Goal: Task Accomplishment & Management: Use online tool/utility

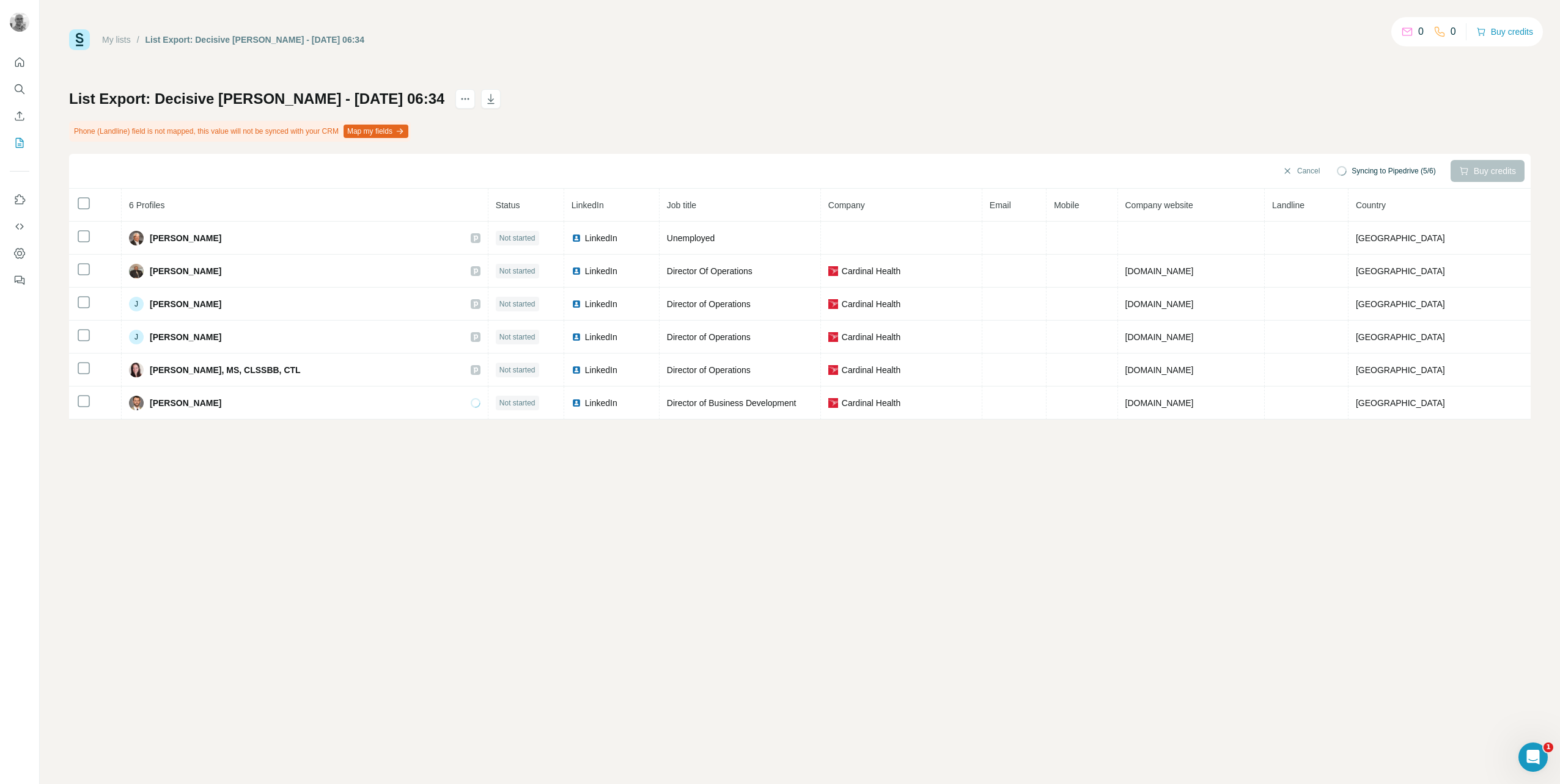
click at [120, 41] on link "My lists" at bounding box center [117, 39] width 29 height 10
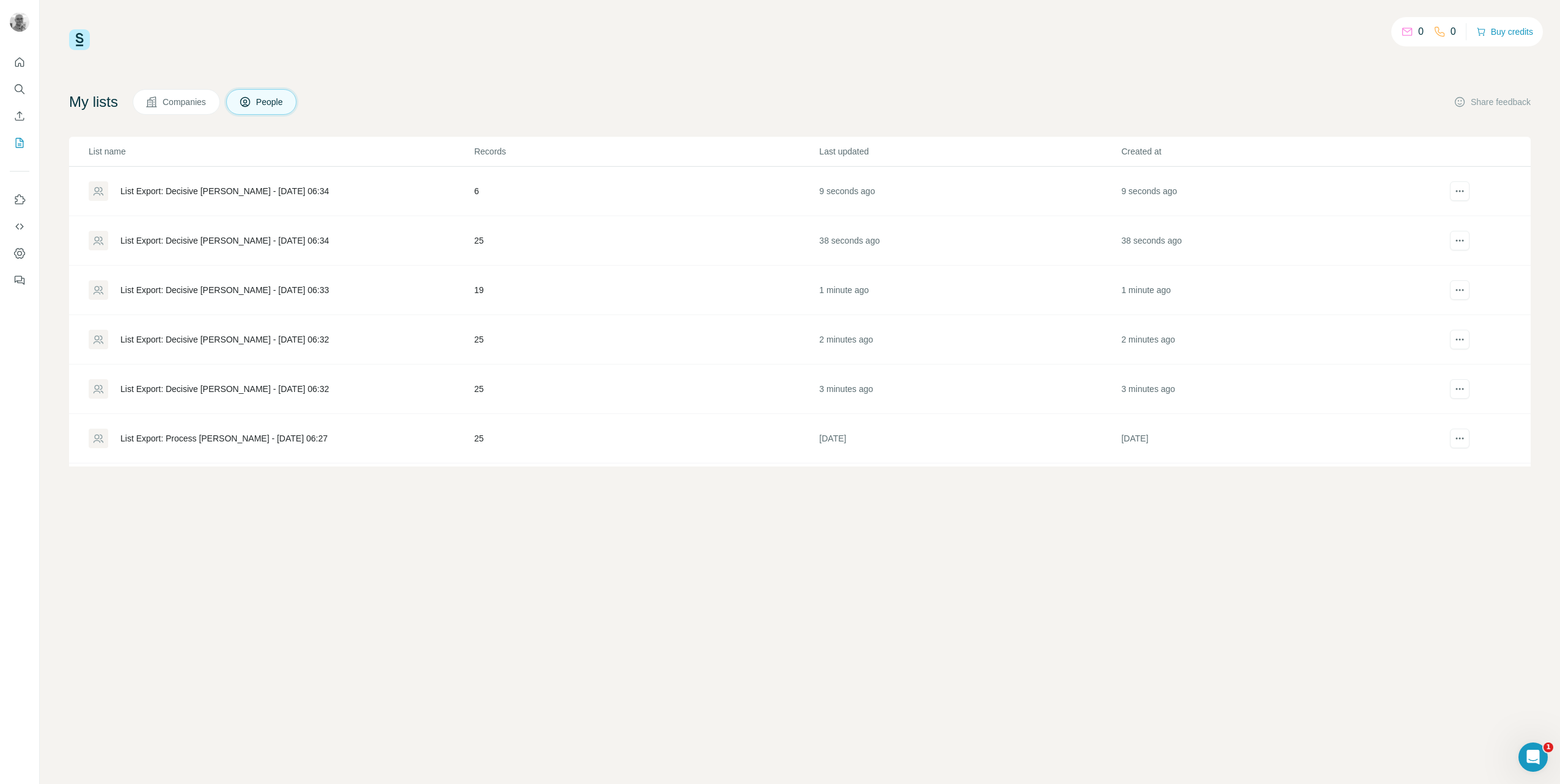
click at [139, 385] on div "List Export: Decisive [PERSON_NAME] - [DATE] 06:32" at bounding box center [224, 389] width 208 height 13
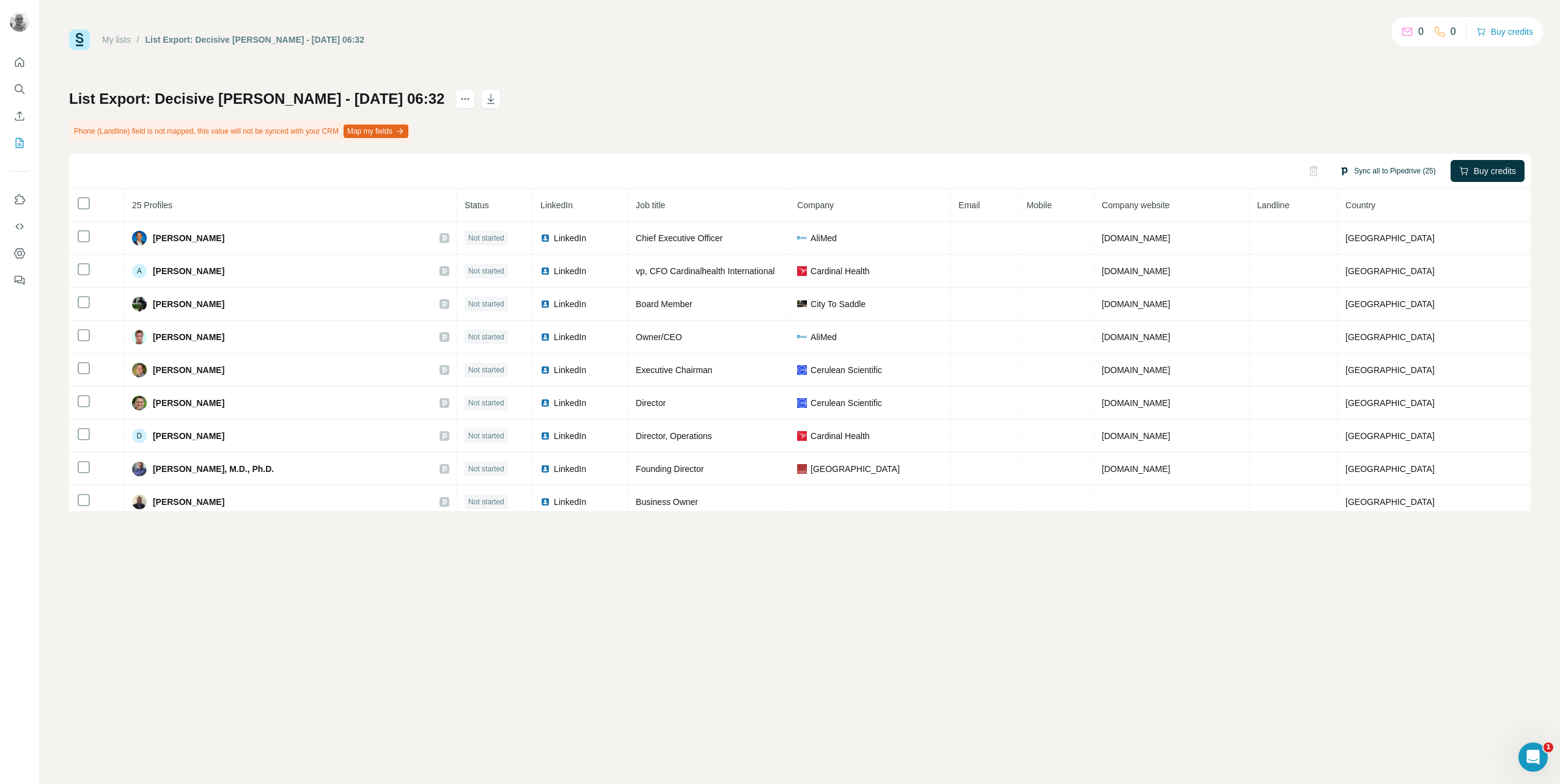
click at [1360, 172] on button "Sync all to Pipedrive (25)" at bounding box center [1387, 171] width 113 height 18
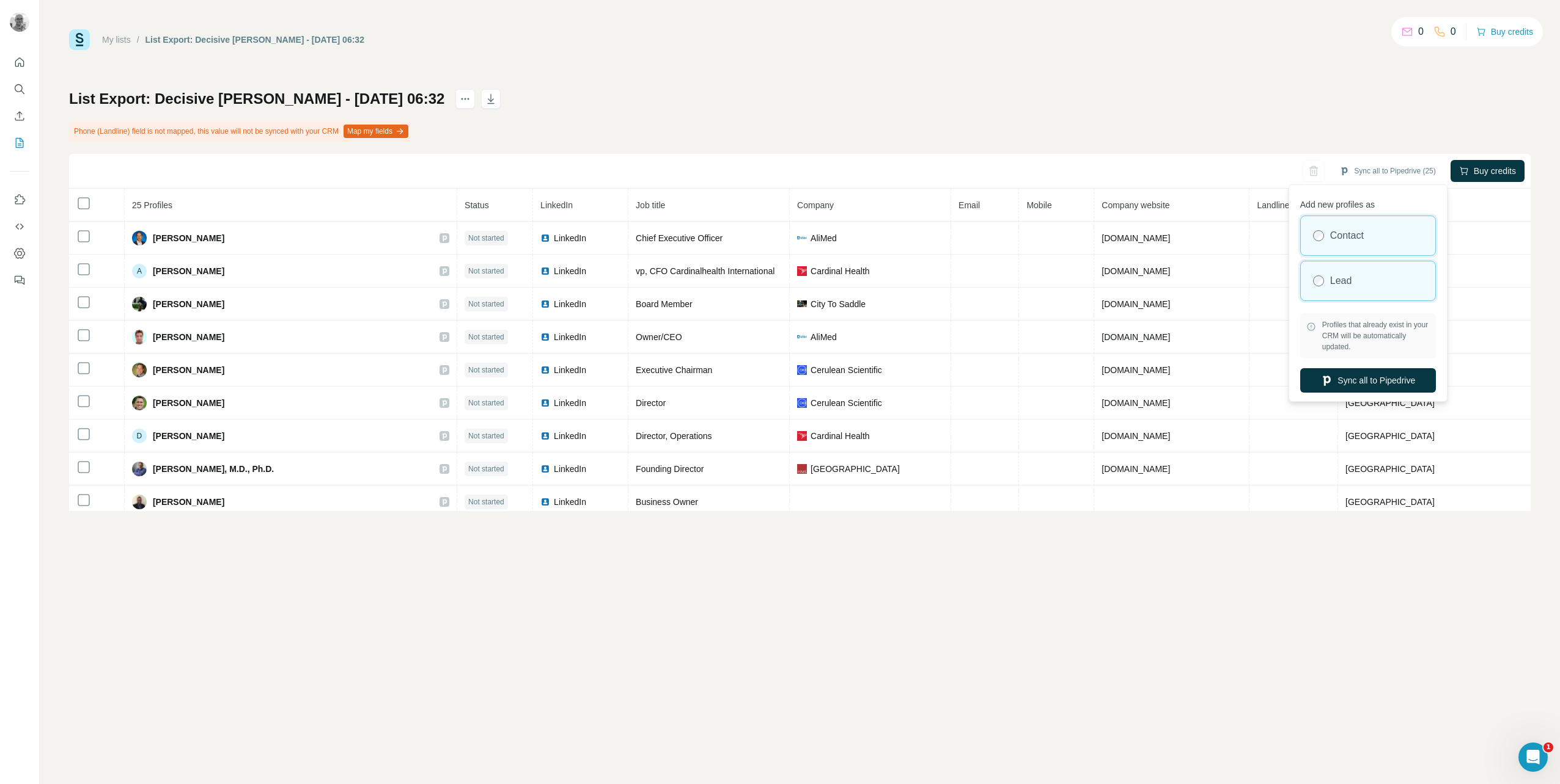
click at [1368, 290] on div "Lead" at bounding box center [1368, 281] width 134 height 39
click at [1378, 375] on button "Sync all to Pipedrive" at bounding box center [1367, 380] width 135 height 24
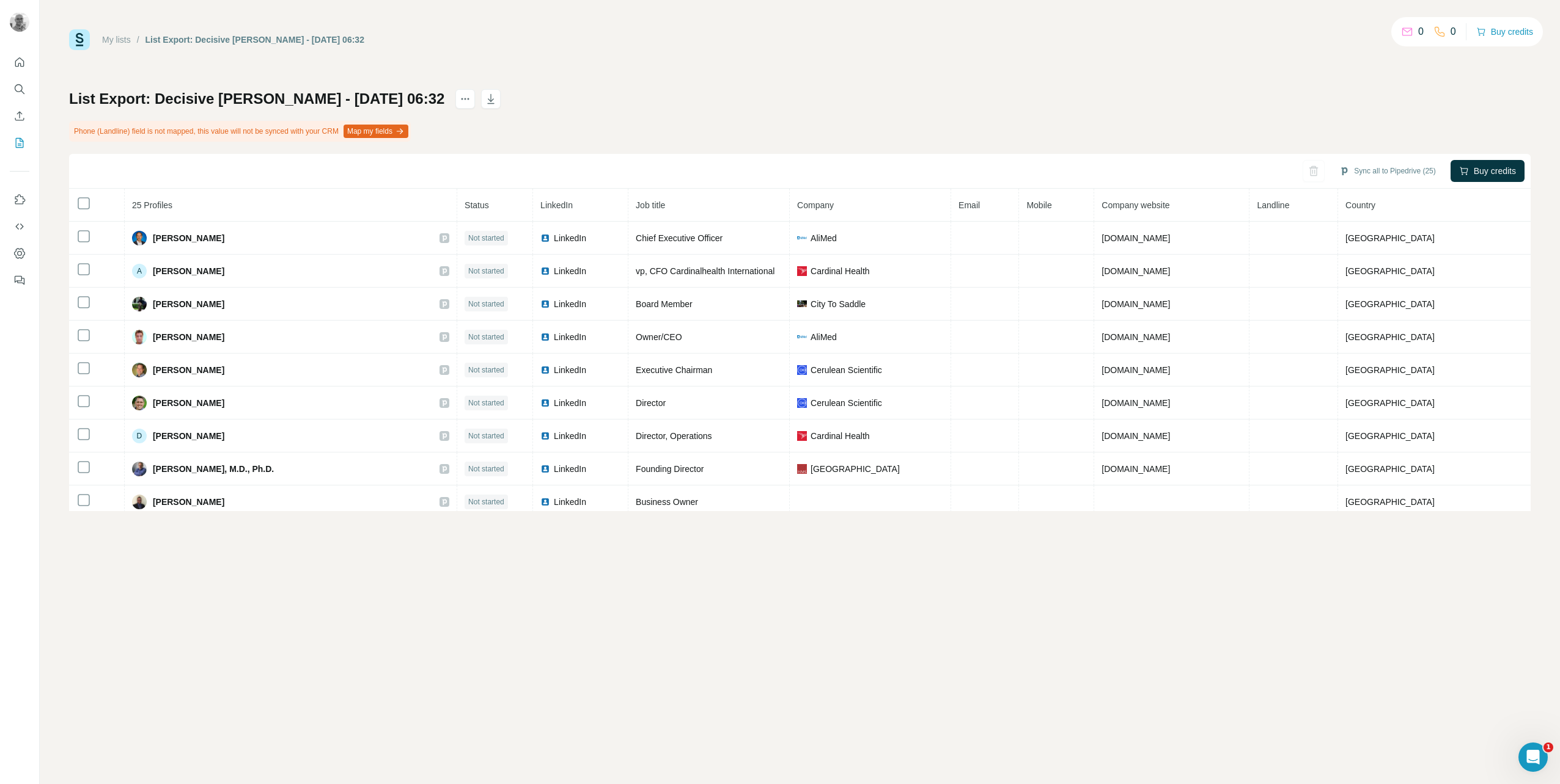
click at [107, 38] on link "My lists" at bounding box center [117, 39] width 29 height 10
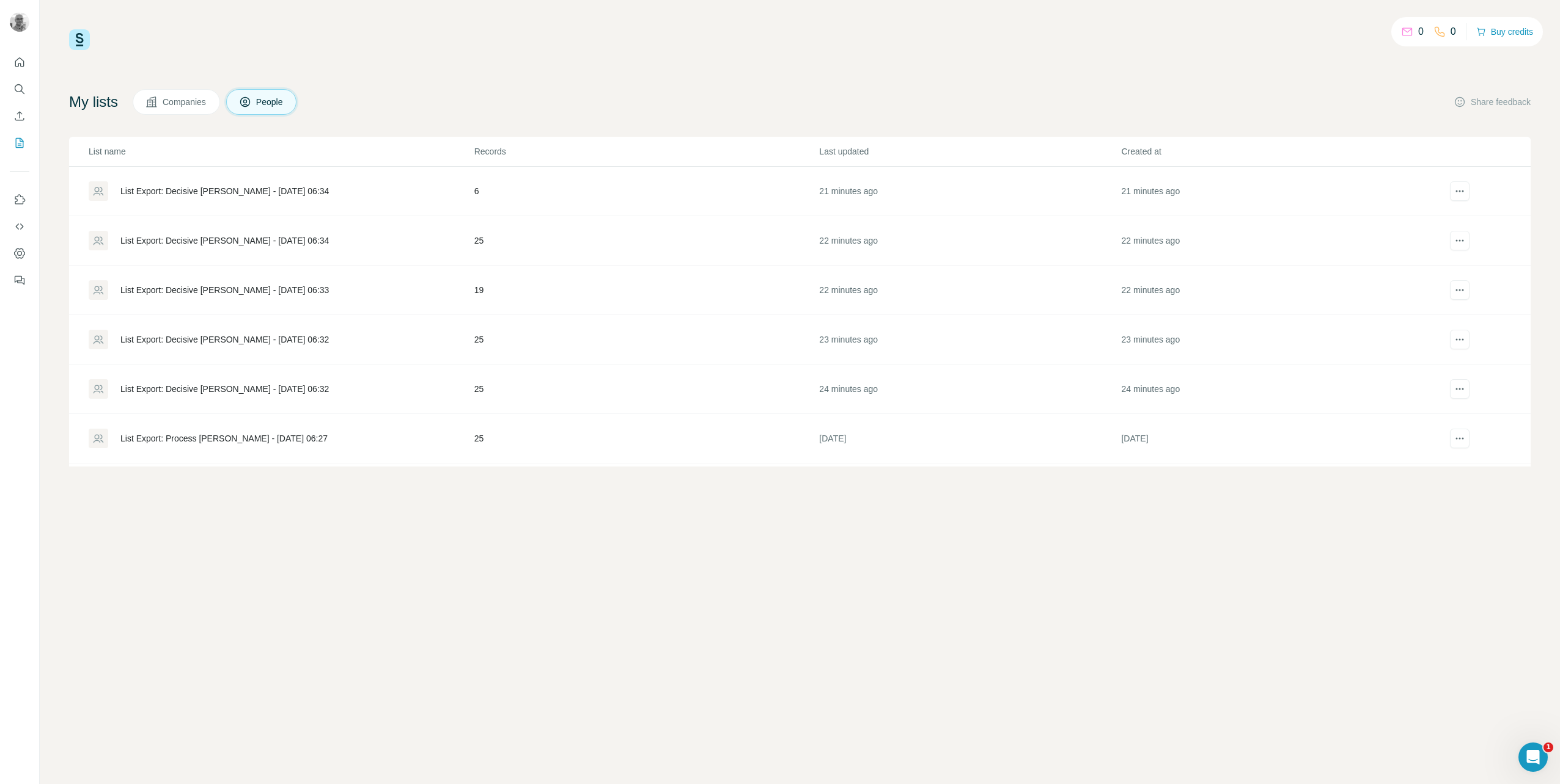
click at [254, 287] on div "List Export: Decisive [PERSON_NAME] - [DATE] 06:33" at bounding box center [224, 290] width 208 height 13
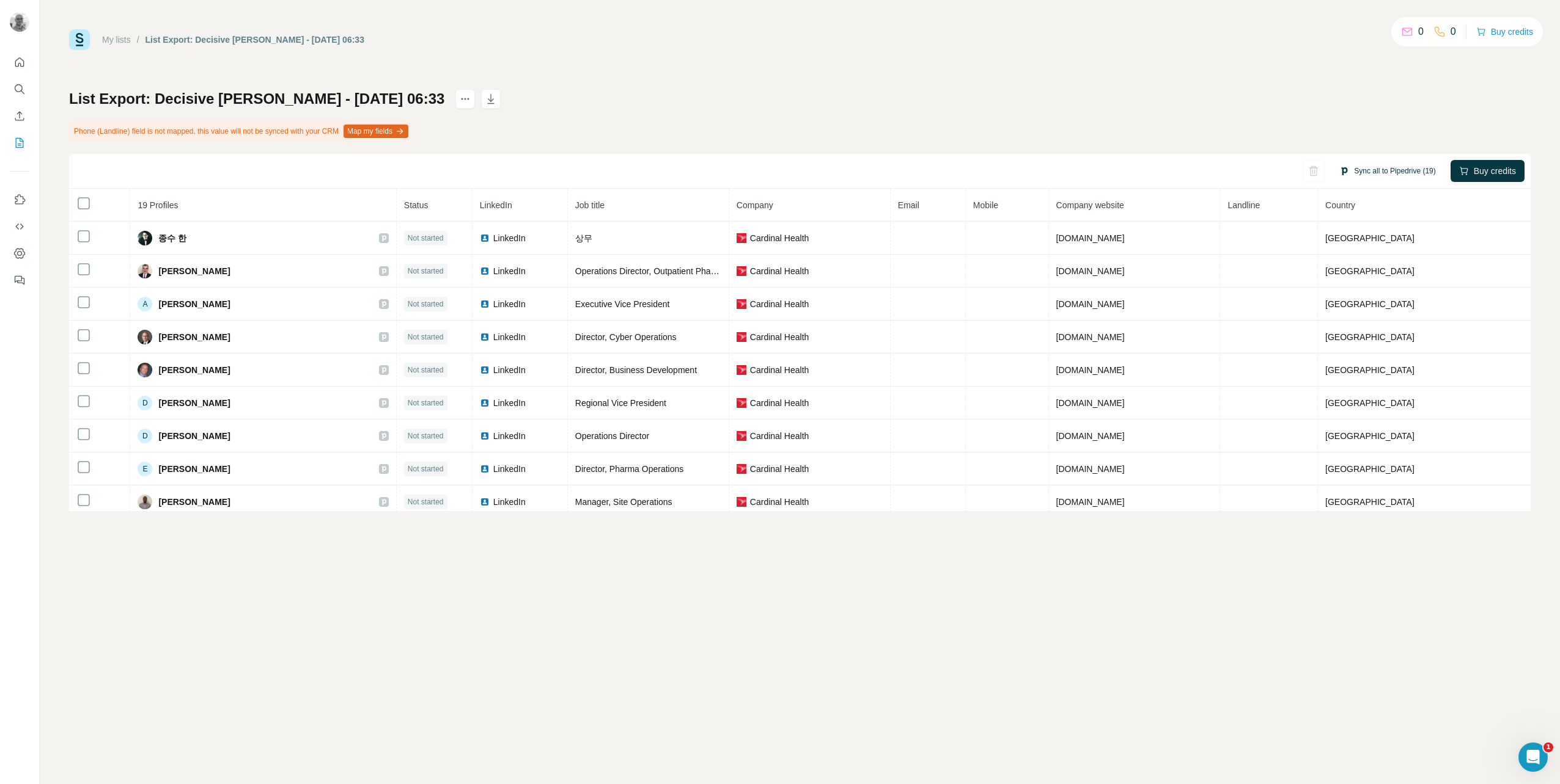
click at [1408, 170] on button "Sync all to Pipedrive (19)" at bounding box center [1387, 171] width 113 height 18
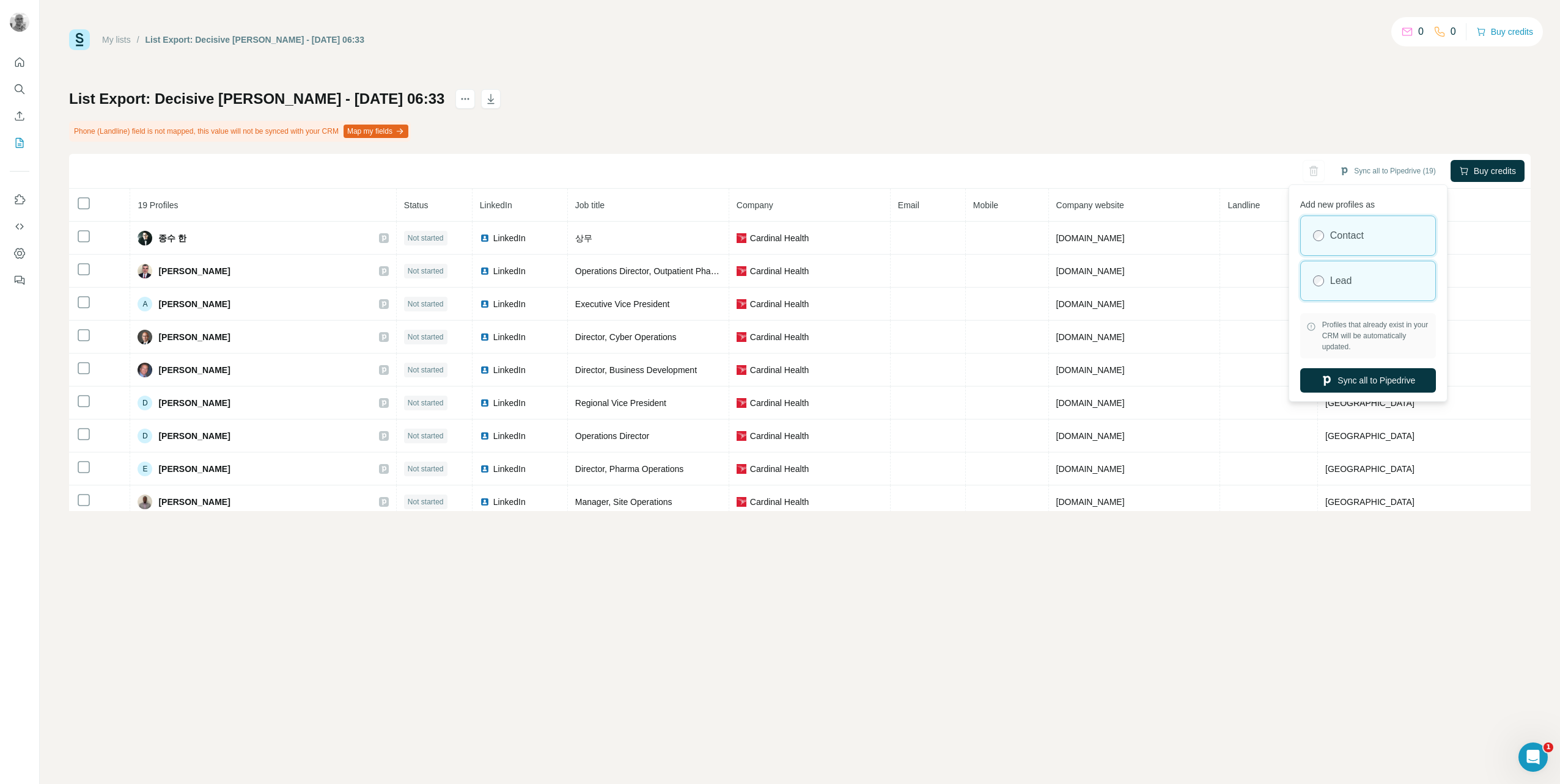
click at [1399, 293] on div "Lead" at bounding box center [1368, 281] width 134 height 39
click at [1385, 378] on button "Sync all to Pipedrive" at bounding box center [1367, 380] width 135 height 24
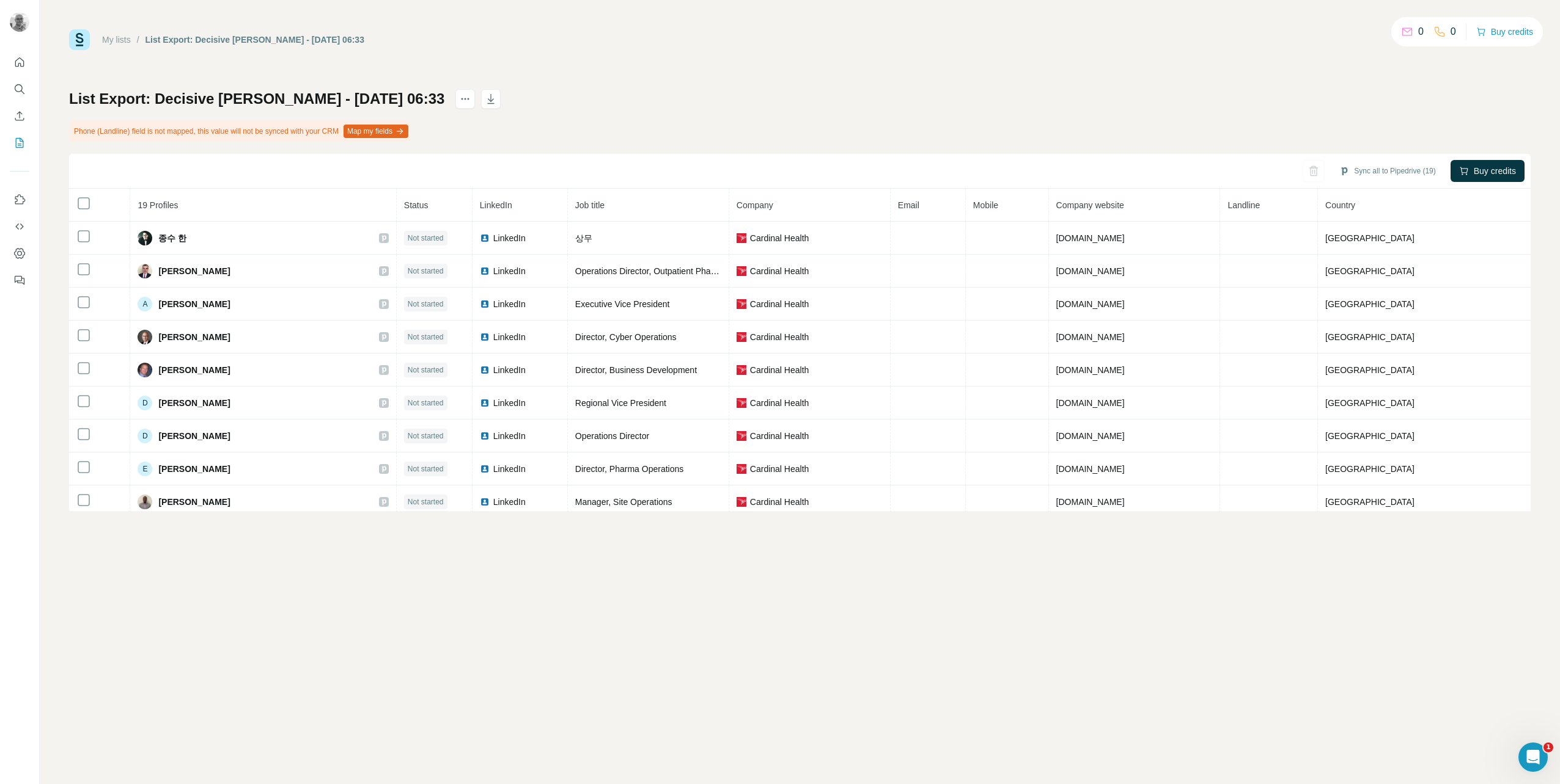
click at [117, 41] on link "My lists" at bounding box center [117, 39] width 29 height 10
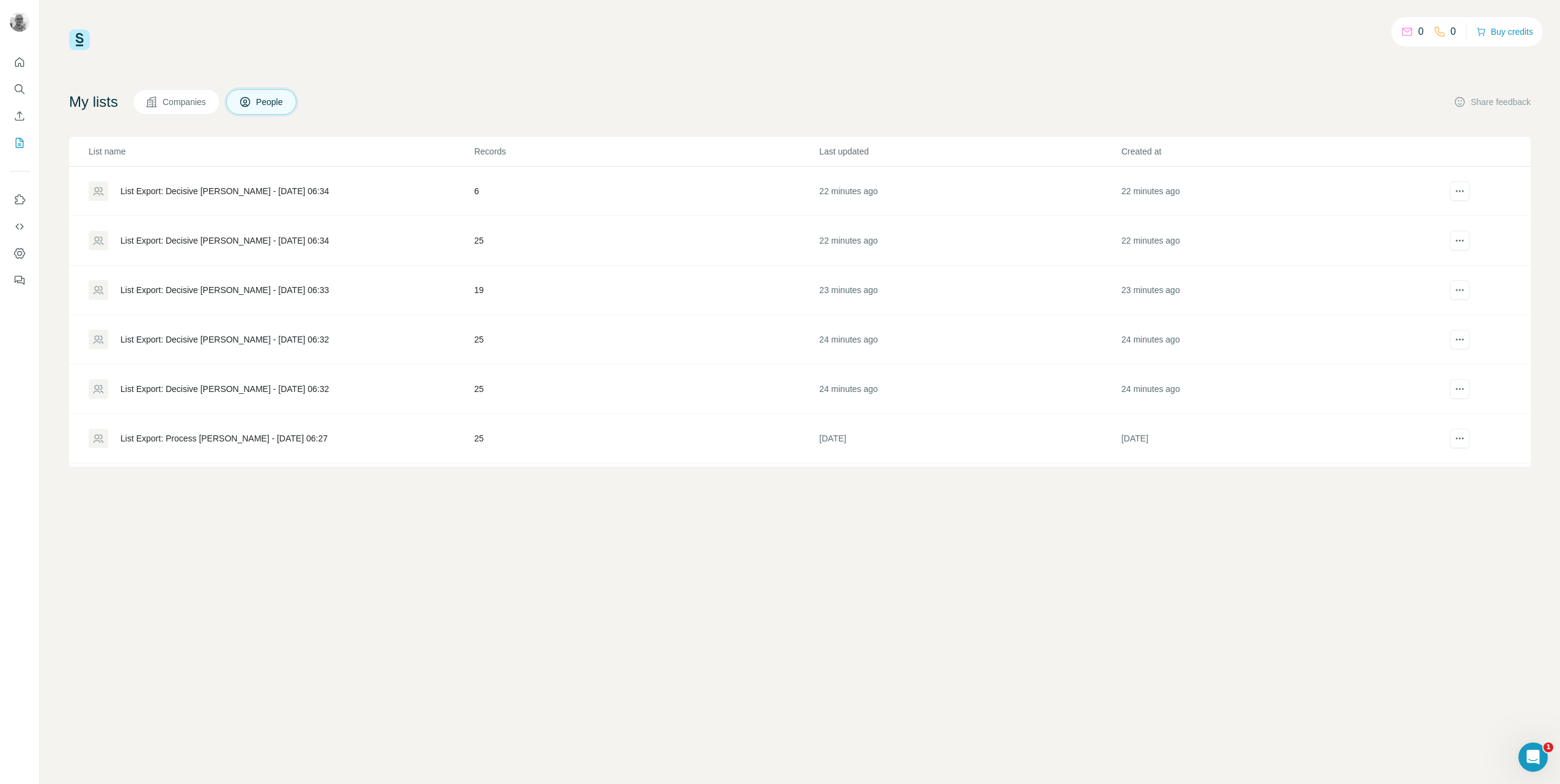
click at [264, 235] on div "List Export: Decisive [PERSON_NAME] - [DATE] 06:34" at bounding box center [224, 241] width 208 height 13
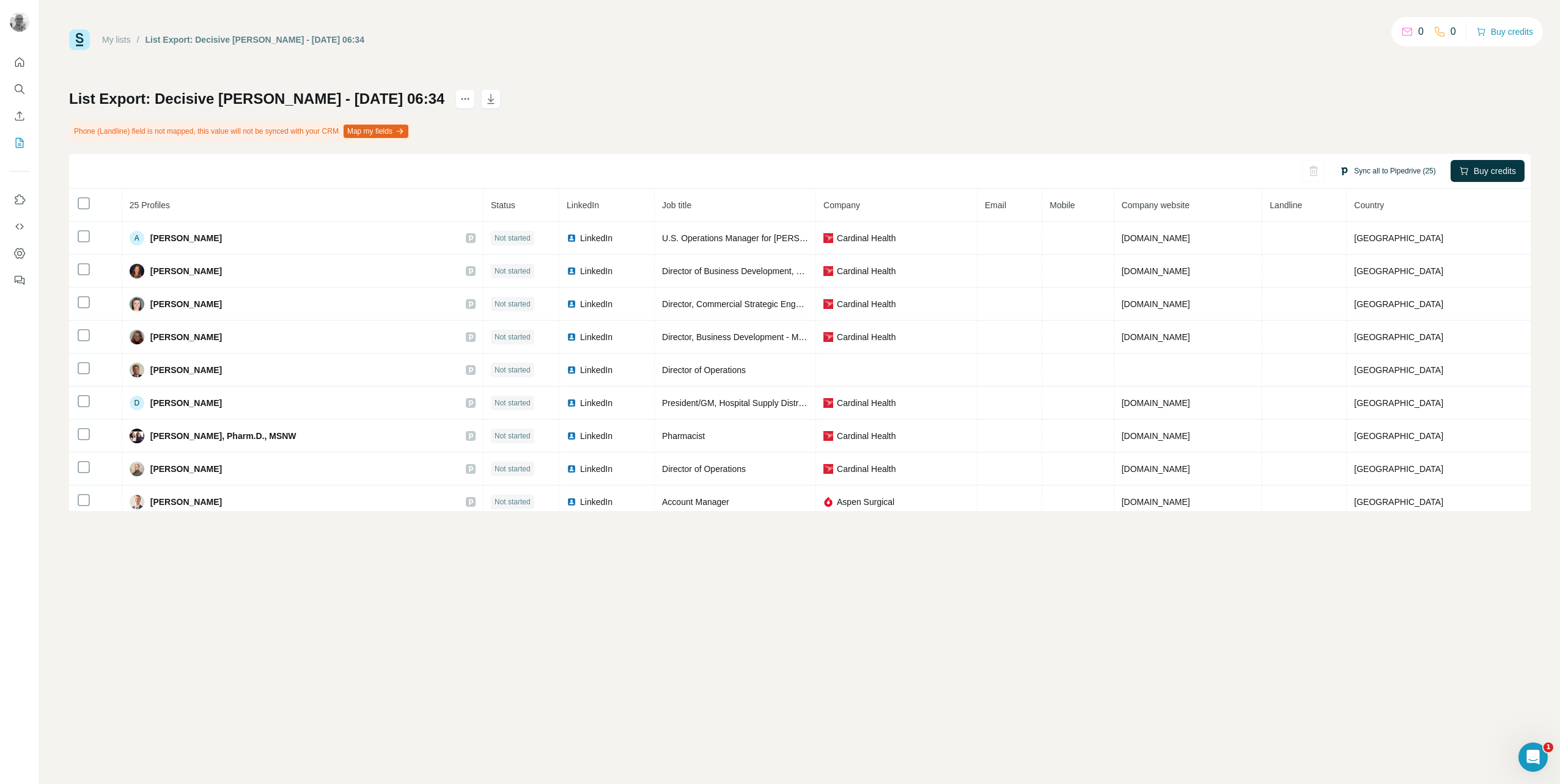
click at [1385, 172] on button "Sync all to Pipedrive (25)" at bounding box center [1387, 171] width 113 height 18
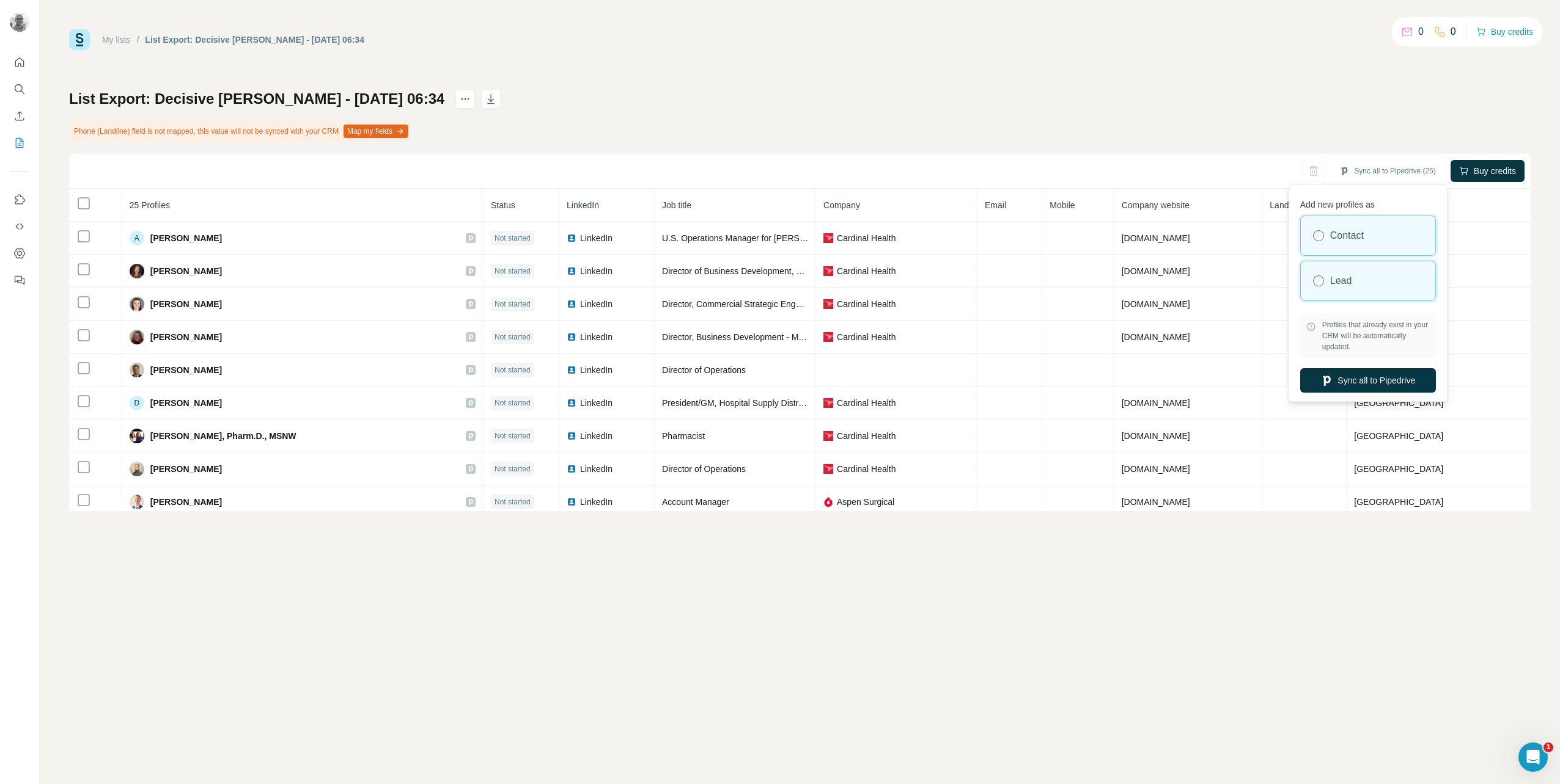
click at [1377, 284] on div "Lead" at bounding box center [1368, 281] width 134 height 39
click at [1372, 372] on button "Sync all to Pipedrive" at bounding box center [1367, 380] width 135 height 24
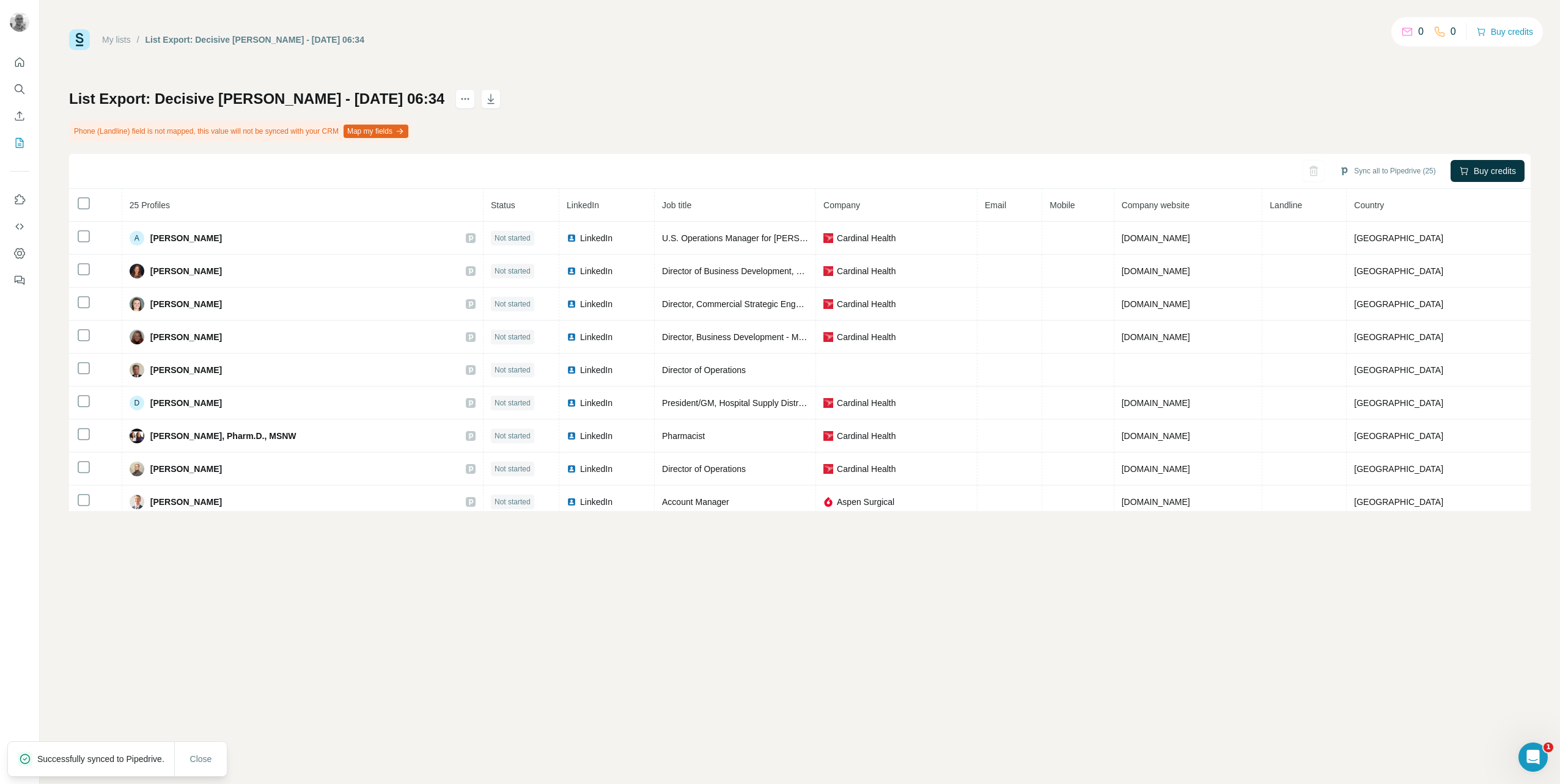
click at [108, 40] on link "My lists" at bounding box center [117, 39] width 29 height 10
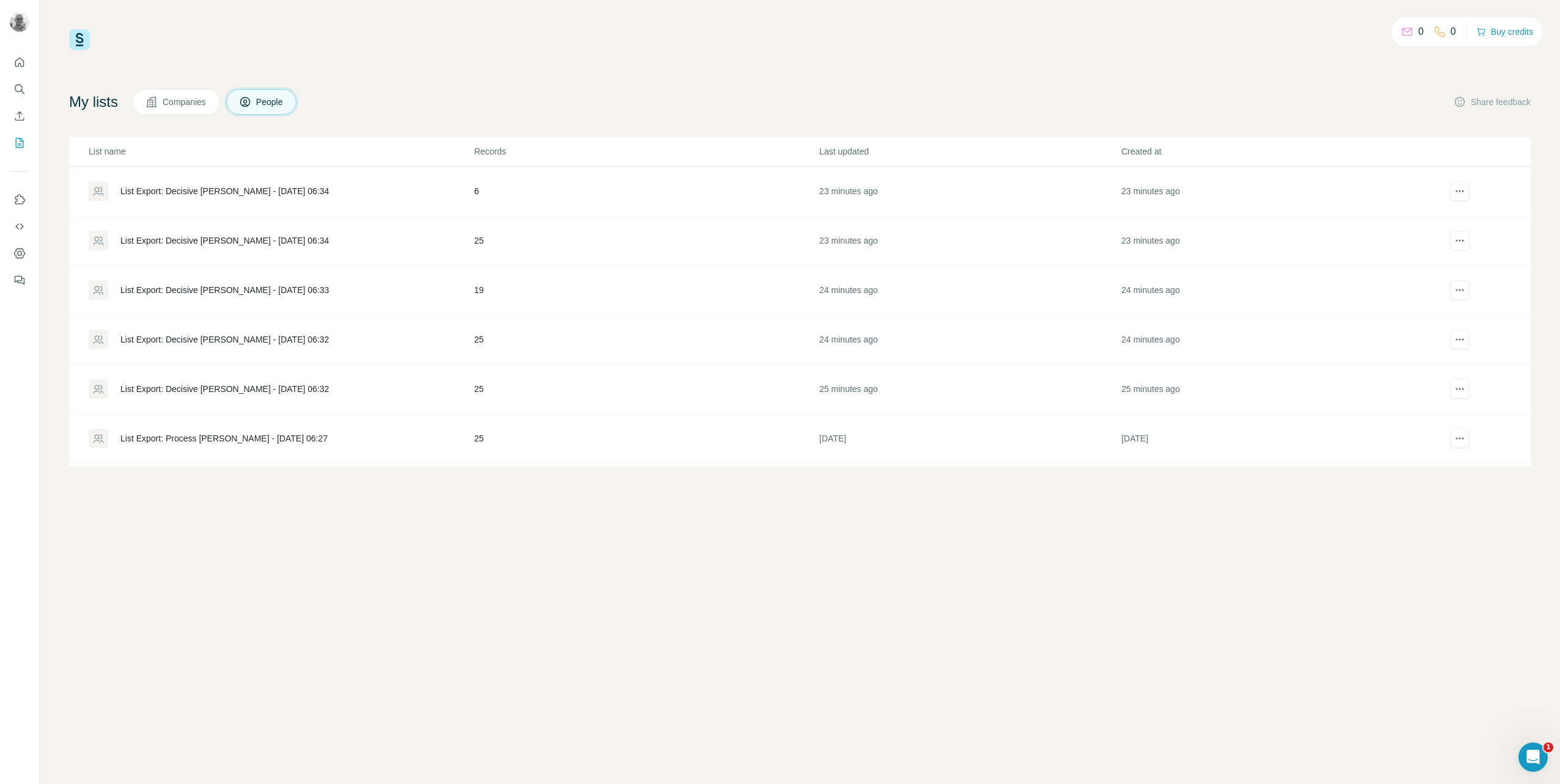
click at [184, 191] on div "List Export: Decisive [PERSON_NAME] - [DATE] 06:34" at bounding box center [224, 192] width 208 height 13
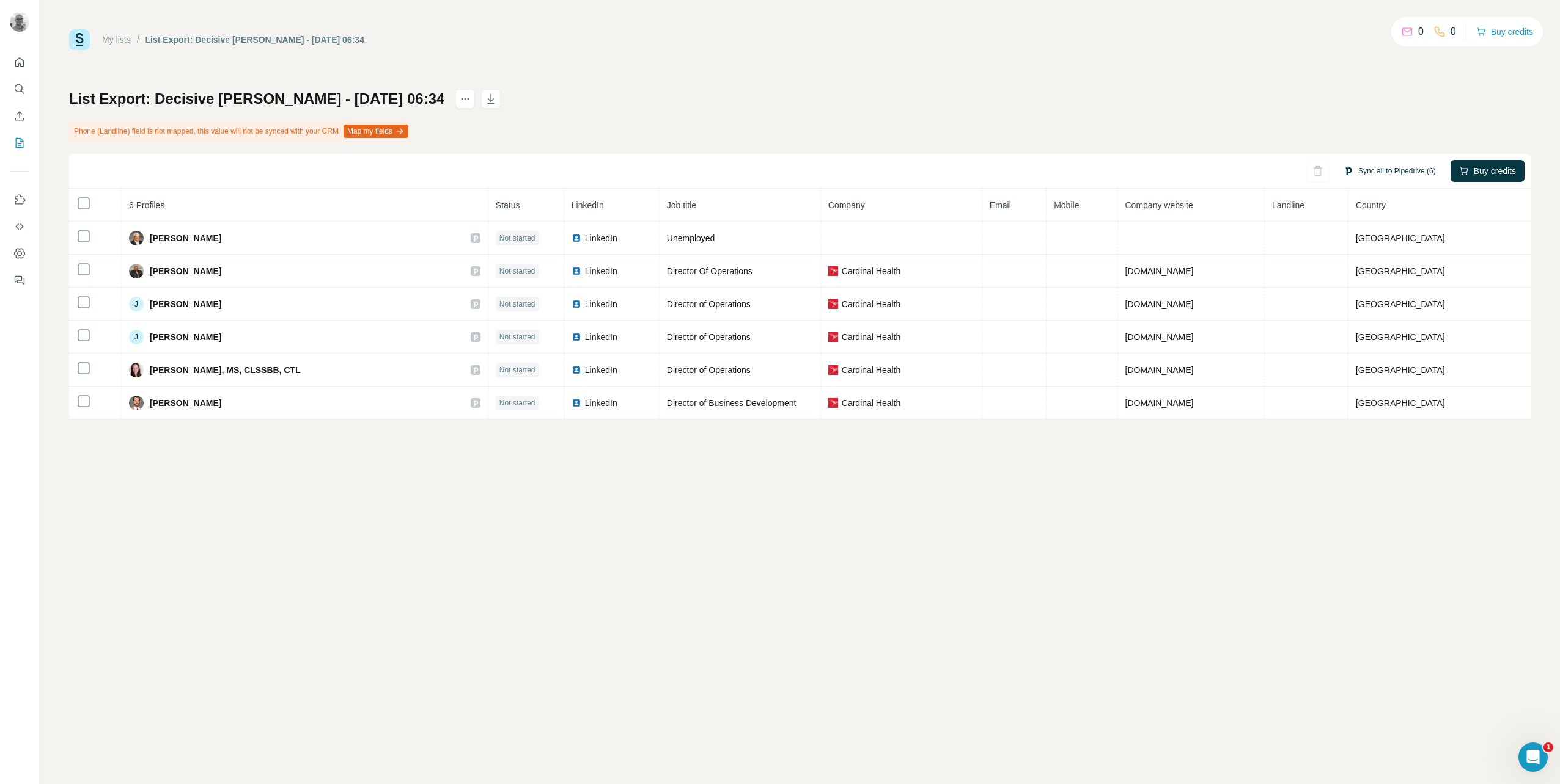
click at [1365, 173] on button "Sync all to Pipedrive (6)" at bounding box center [1390, 171] width 109 height 18
click at [1357, 264] on button "Sync all to Pipedrive" at bounding box center [1367, 263] width 135 height 24
